Goal: Task Accomplishment & Management: Use online tool/utility

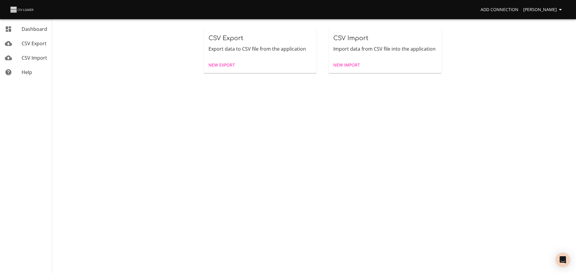
click at [337, 64] on span "New Import" at bounding box center [346, 64] width 27 height 7
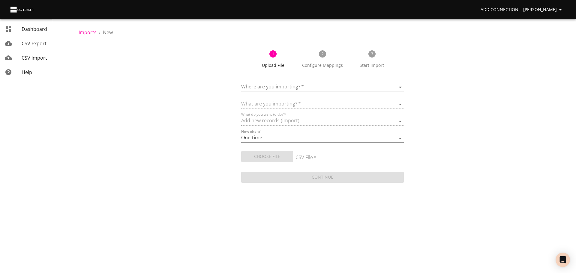
click at [247, 85] on body "Add Connection [PERSON_NAME] Dashboard CSV Export CSV Import Help Imports › New…" at bounding box center [288, 136] width 576 height 273
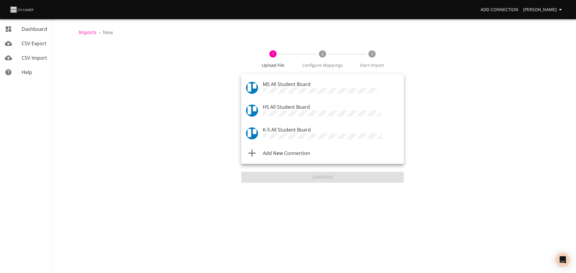
click at [265, 105] on span "HS All Student Board" at bounding box center [286, 107] width 47 height 7
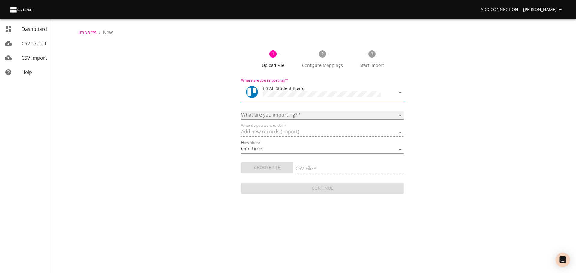
click at [270, 117] on select "Boards Cards Checkitems Checklists" at bounding box center [322, 115] width 163 height 9
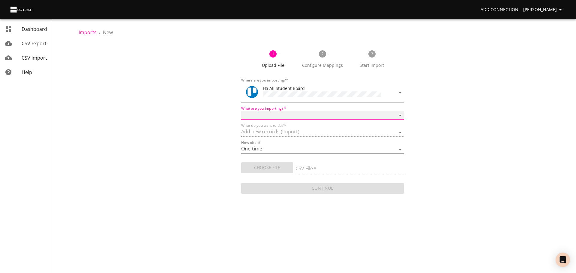
select select "cards"
click at [241, 111] on select "Boards Cards Checkitems Checklists" at bounding box center [322, 115] width 163 height 9
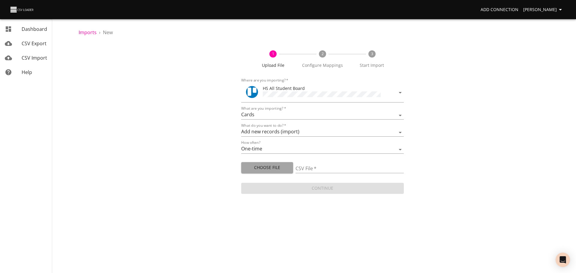
click at [268, 166] on span "Choose File" at bounding box center [267, 167] width 42 height 7
type input "HS 08222025 [PERSON_NAME] CA balance 1.csv"
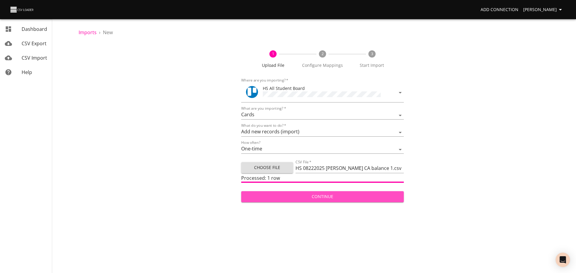
click at [304, 198] on span "Continue" at bounding box center [322, 196] width 153 height 7
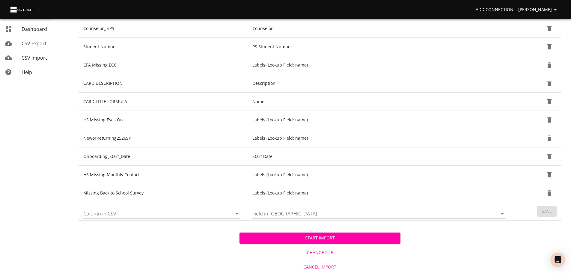
scroll to position [159, 0]
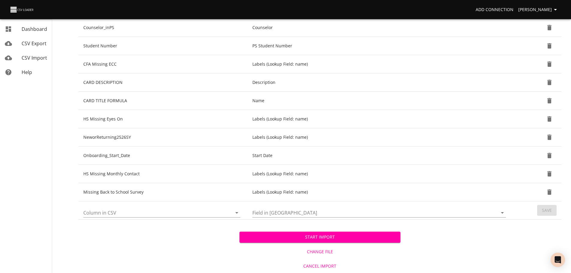
click at [238, 214] on icon "Open" at bounding box center [236, 212] width 7 height 7
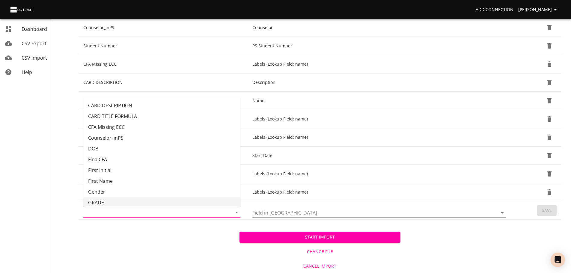
click at [186, 198] on li "GRADE" at bounding box center [161, 202] width 157 height 11
type input "GRADE"
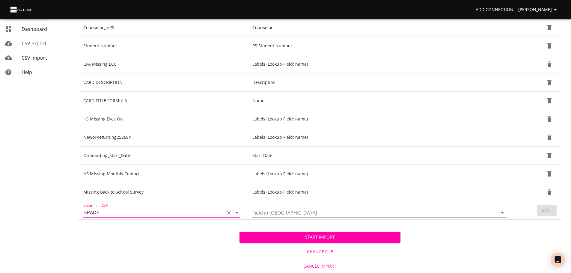
click at [275, 211] on input "Field in [GEOGRAPHIC_DATA]" at bounding box center [370, 212] width 235 height 9
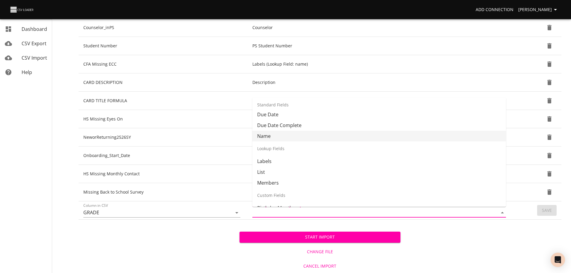
scroll to position [49, 0]
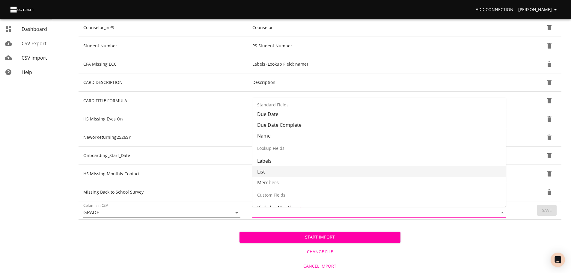
click at [282, 171] on li "List" at bounding box center [380, 171] width 254 height 11
type input "List"
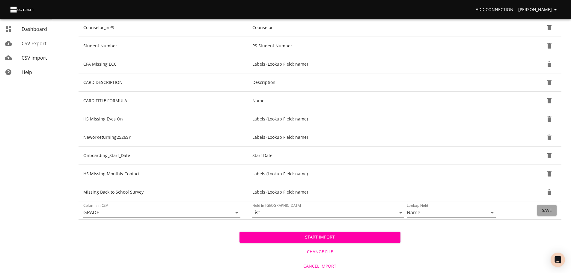
click at [545, 214] on span "Save" at bounding box center [547, 210] width 10 height 7
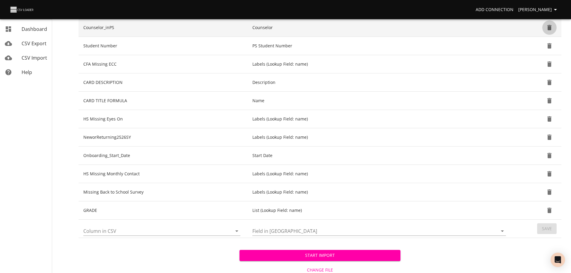
click at [549, 28] on icon "Delete" at bounding box center [550, 27] width 4 height 5
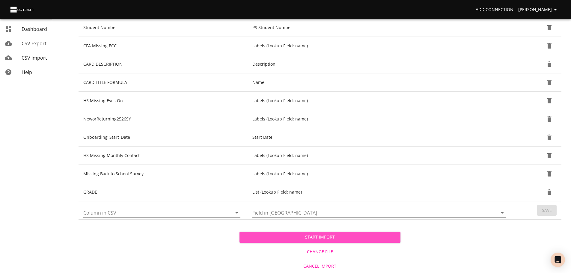
click at [381, 238] on span "Start Import" at bounding box center [319, 237] width 151 height 7
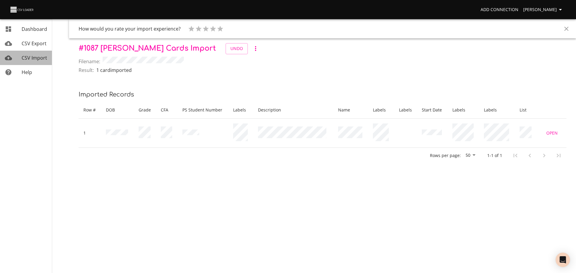
click at [28, 59] on span "CSV Import" at bounding box center [34, 58] width 25 height 7
